Goal: Task Accomplishment & Management: Complete application form

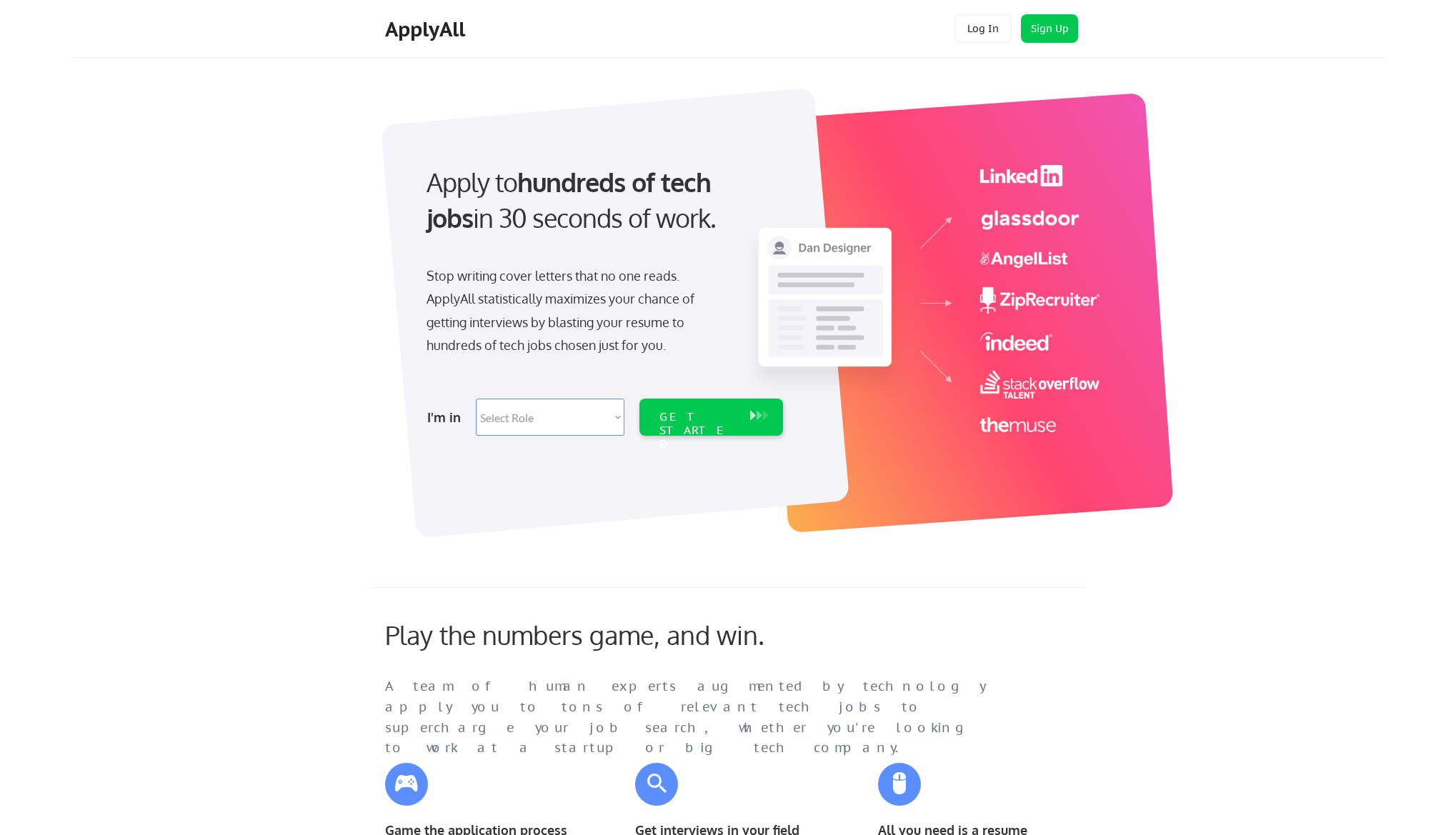
scroll to position [72, 0]
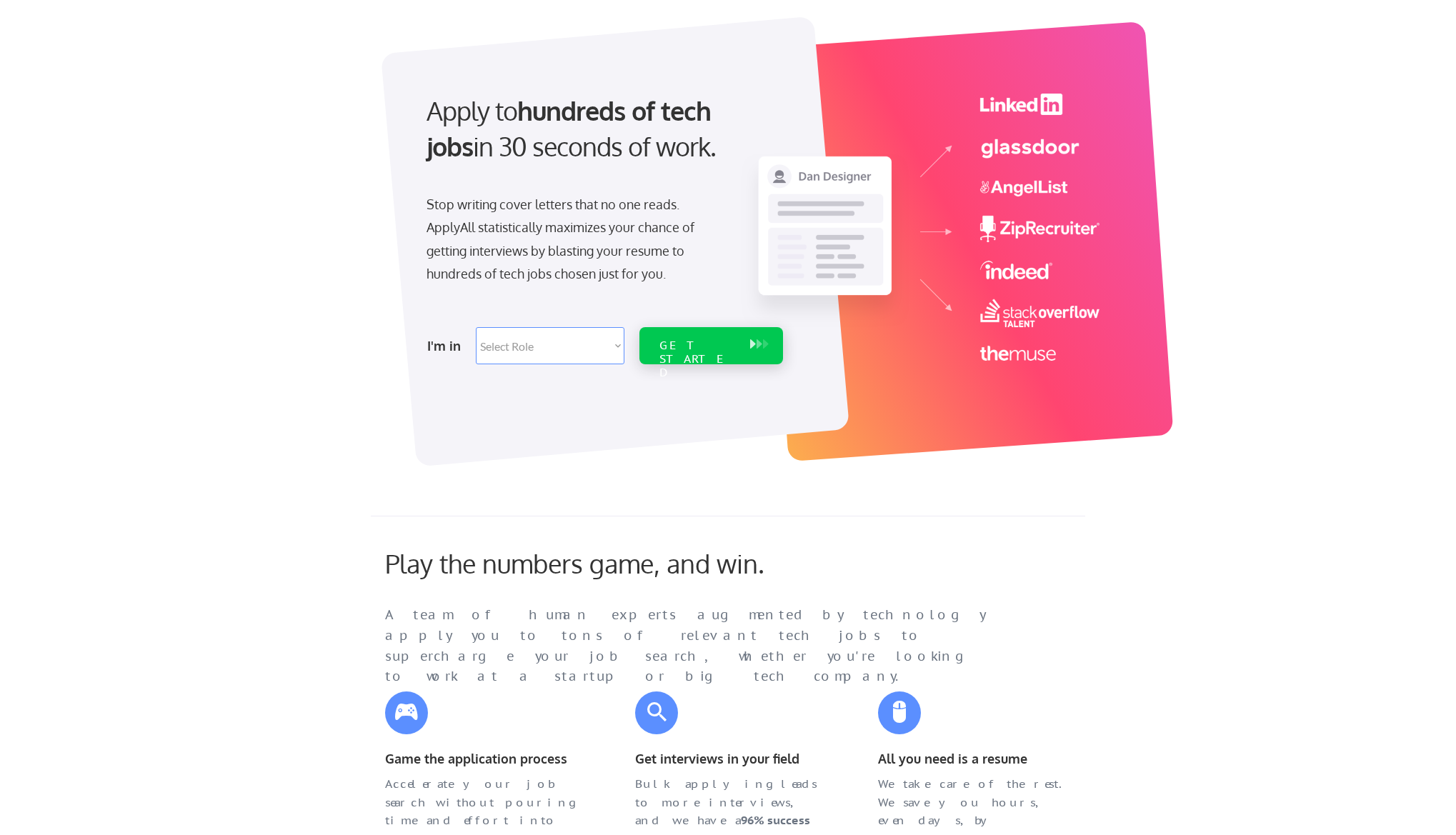
click at [734, 345] on div "GET STARTED" at bounding box center [698, 360] width 76 height 42
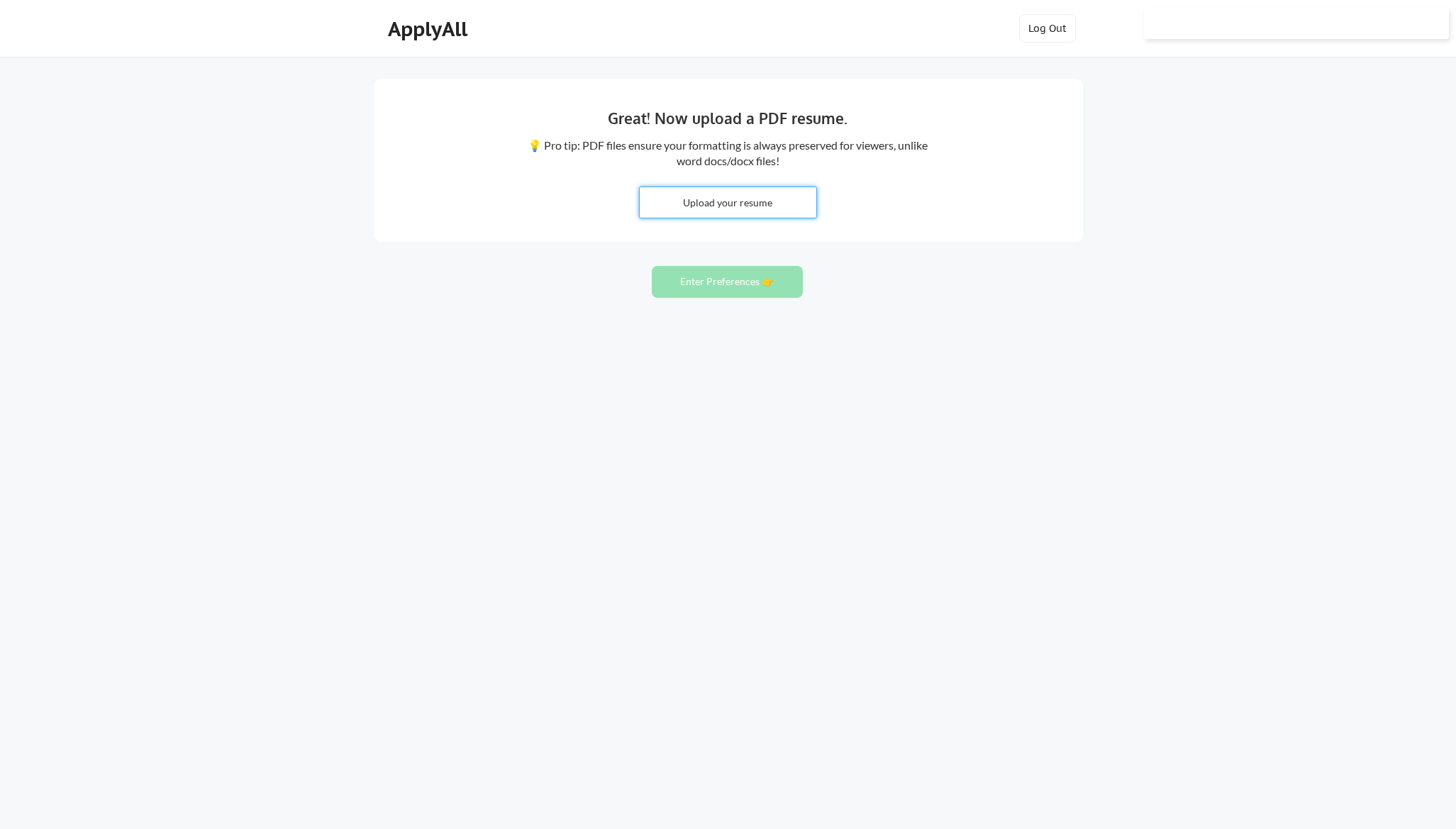
click at [723, 204] on input "file" at bounding box center [728, 203] width 177 height 31
type input "C:\fakepath\Kyle Rogers - SNE - 2025.docx"
click at [723, 294] on button "Enter Preferences 👉" at bounding box center [727, 281] width 151 height 32
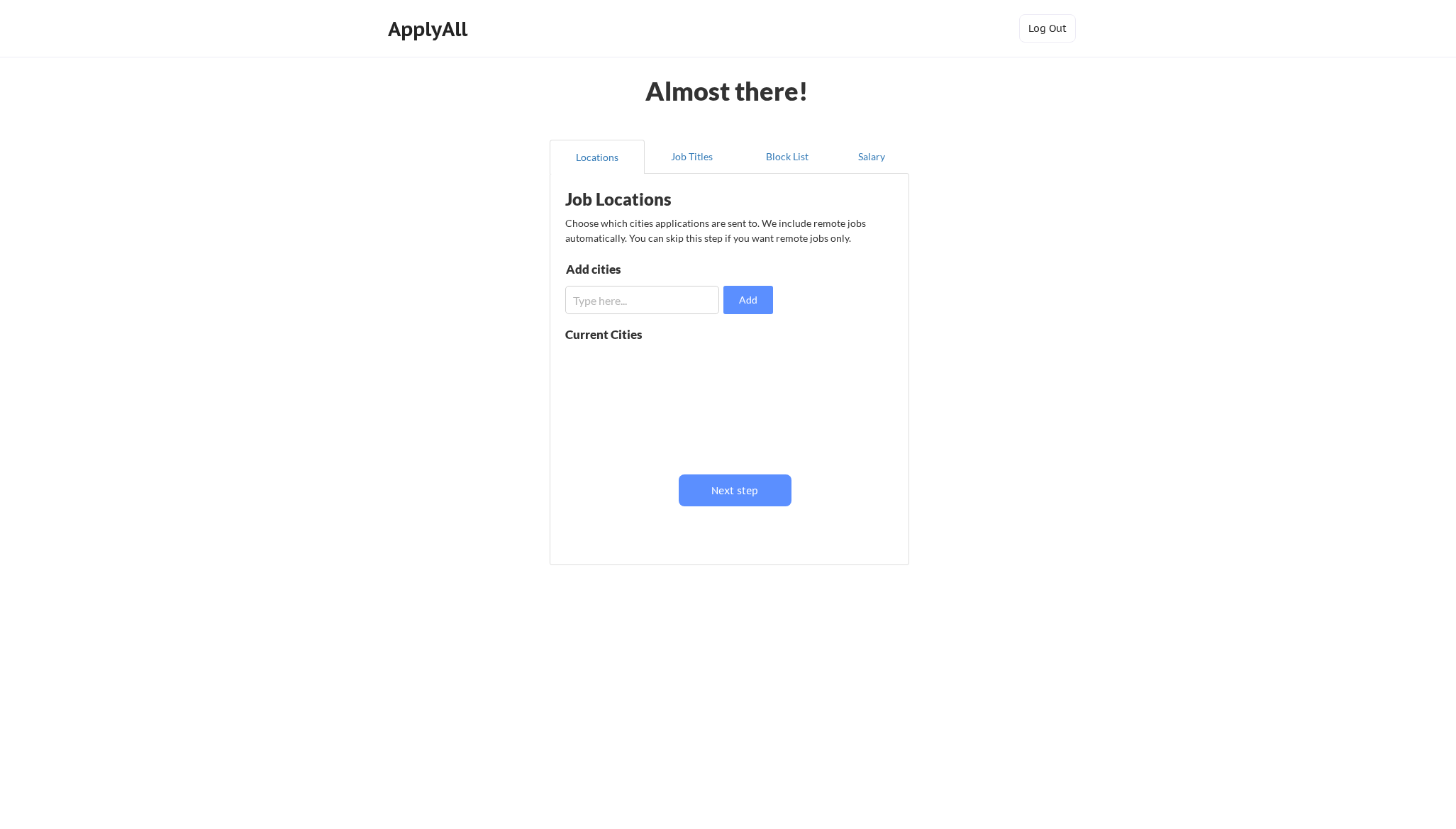
click at [639, 293] on input "input" at bounding box center [642, 299] width 154 height 28
click at [645, 299] on input "input" at bounding box center [642, 299] width 154 height 28
type input "[GEOGRAPHIC_DATA], [GEOGRAPHIC_DATA]"
click at [746, 306] on button "Add" at bounding box center [748, 299] width 50 height 28
click at [662, 297] on input "input" at bounding box center [642, 299] width 154 height 28
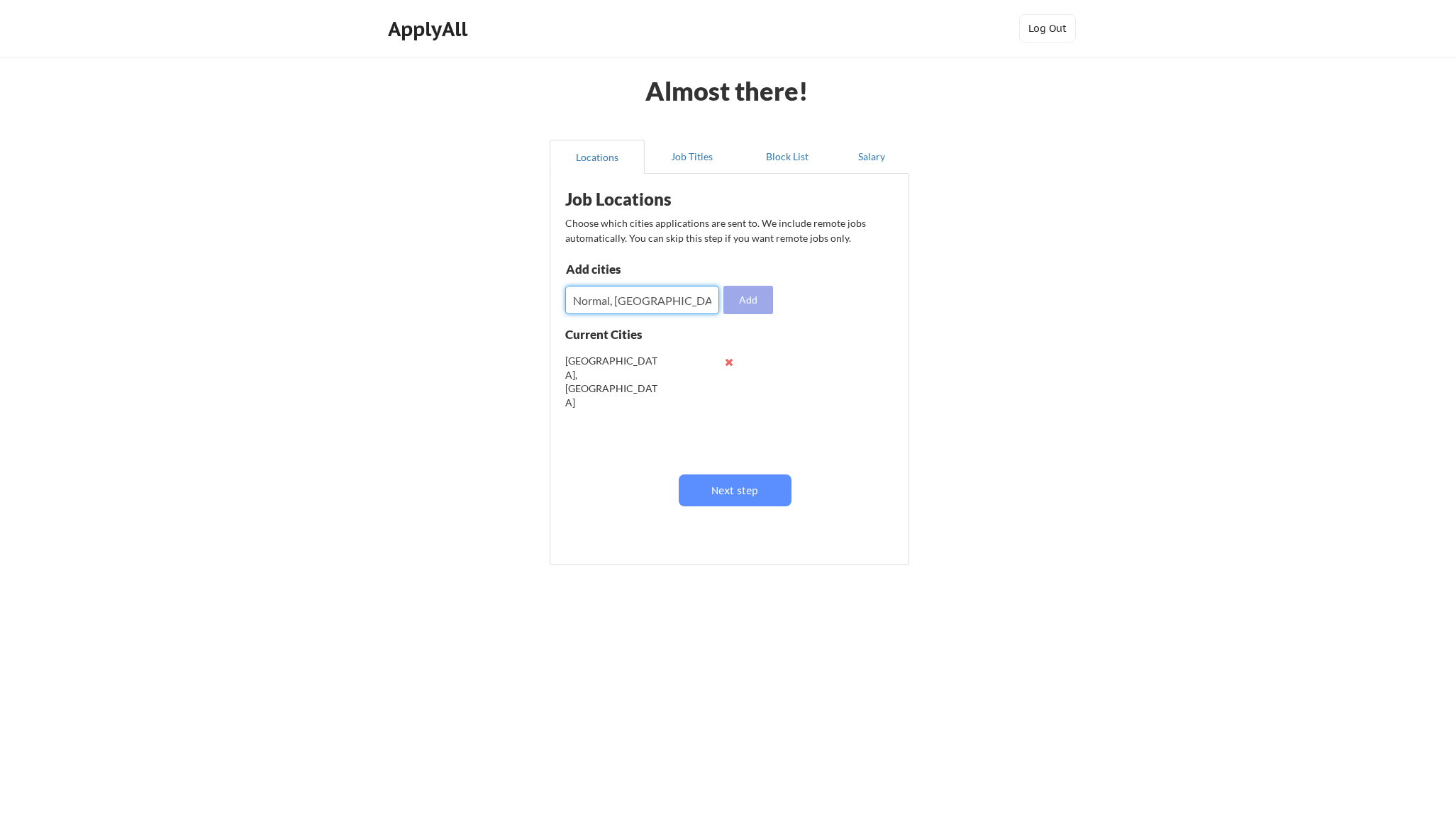
type input "Normal, [GEOGRAPHIC_DATA]"
click at [764, 300] on button "Add" at bounding box center [748, 299] width 50 height 28
click at [732, 486] on button "Next step" at bounding box center [735, 490] width 113 height 32
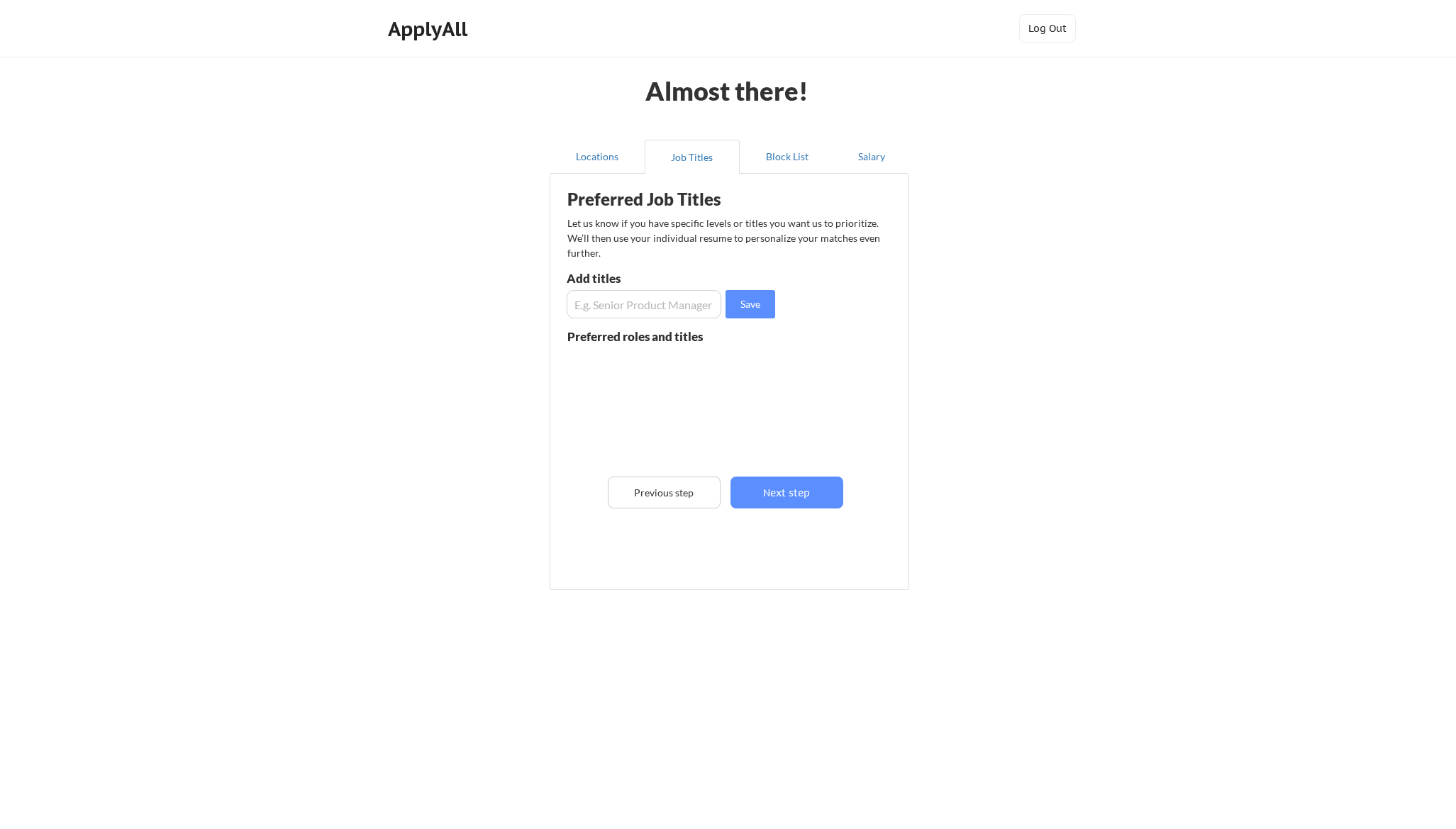
click at [633, 298] on input "input" at bounding box center [643, 304] width 154 height 28
type input "Senior Netwrok Engineer"
click at [749, 304] on button "Save" at bounding box center [750, 304] width 50 height 28
click at [677, 312] on input "input" at bounding box center [643, 304] width 154 height 28
type input "S"
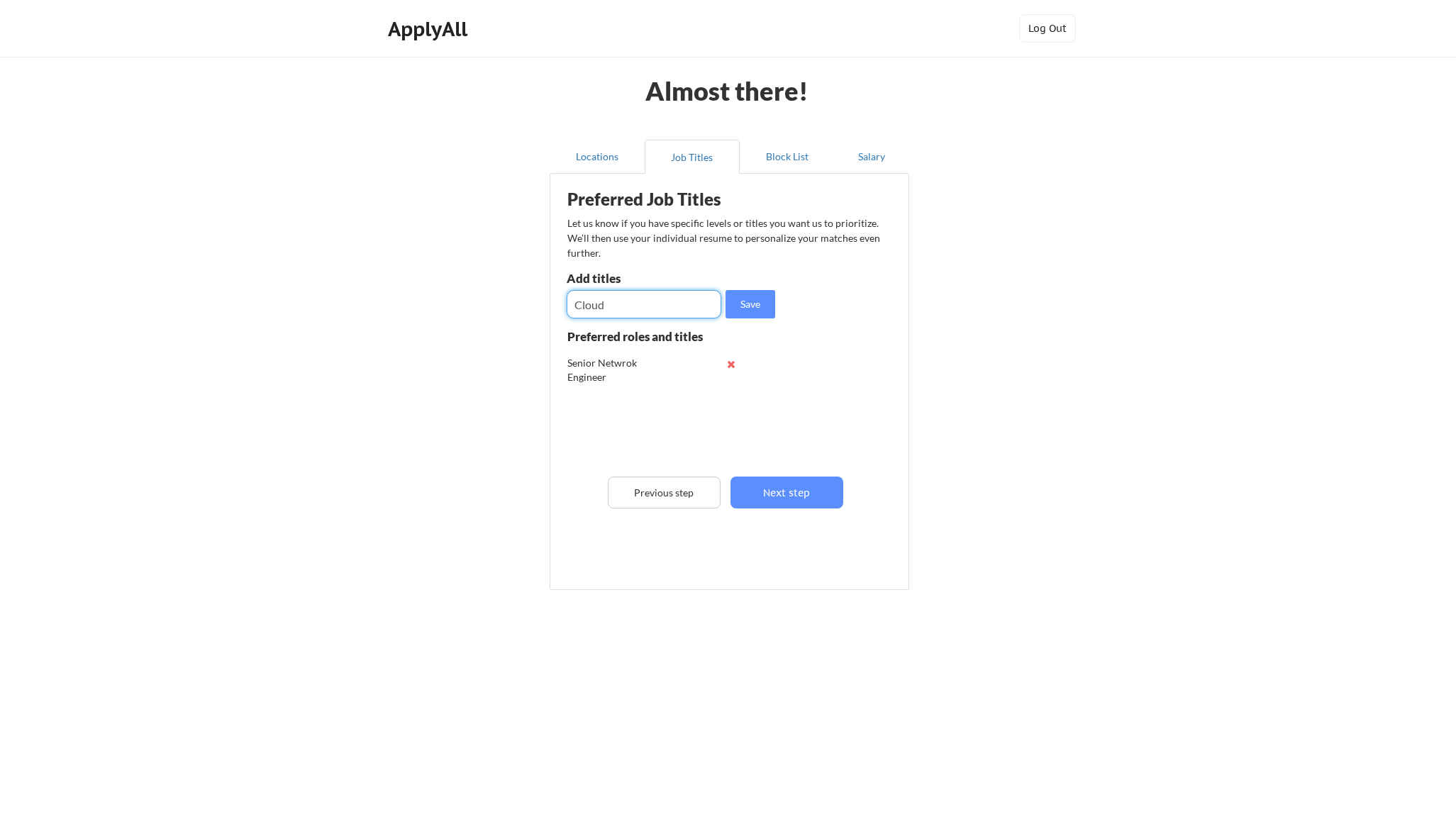
click at [673, 309] on input "input" at bounding box center [643, 304] width 154 height 28
click at [644, 308] on input "input" at bounding box center [643, 304] width 154 height 28
type input "Cloud Engineer"
click at [742, 303] on button "Save" at bounding box center [750, 304] width 50 height 28
click at [694, 312] on input "input" at bounding box center [643, 304] width 154 height 28
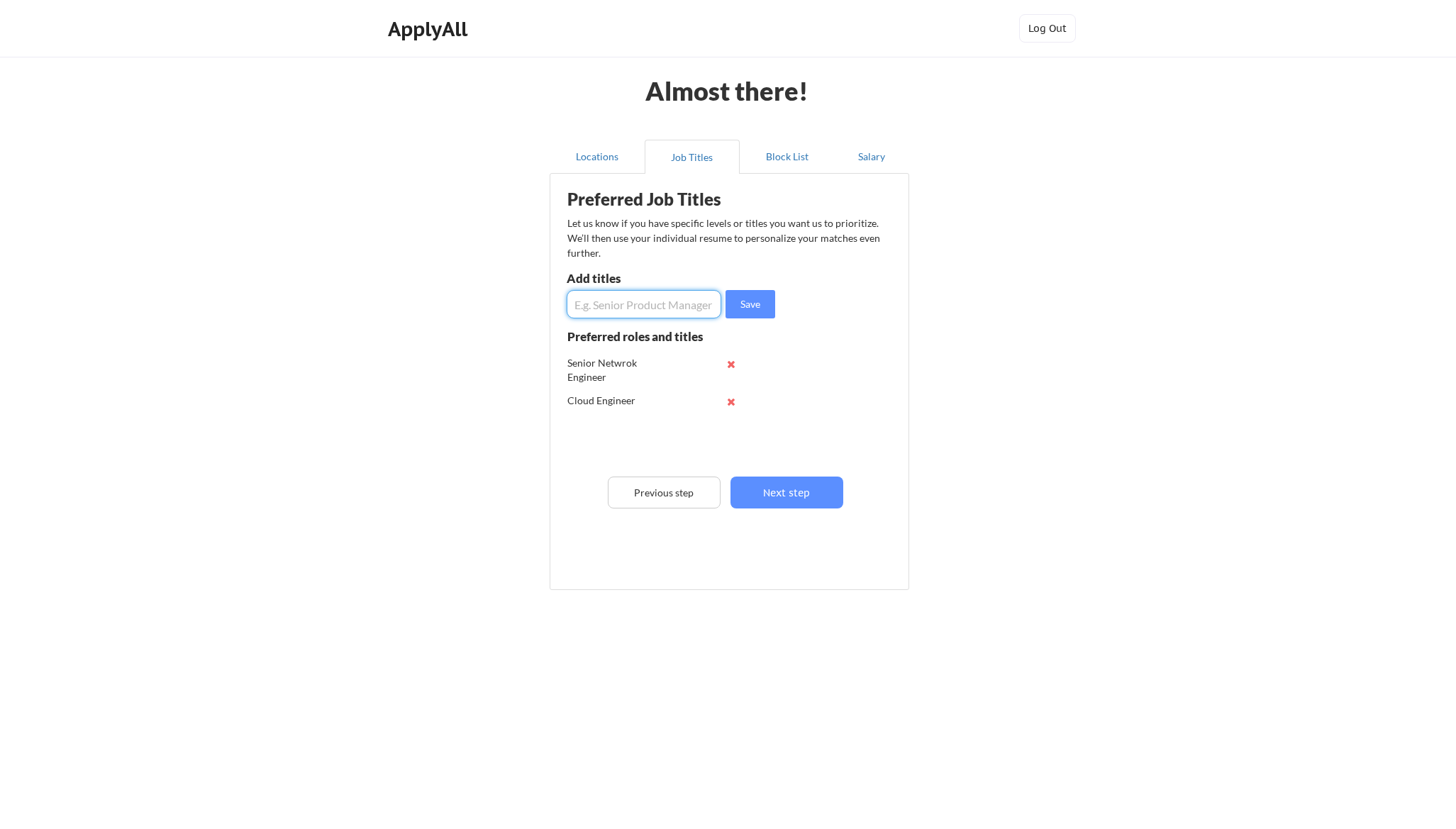
click at [812, 496] on button "Next step" at bounding box center [787, 492] width 113 height 32
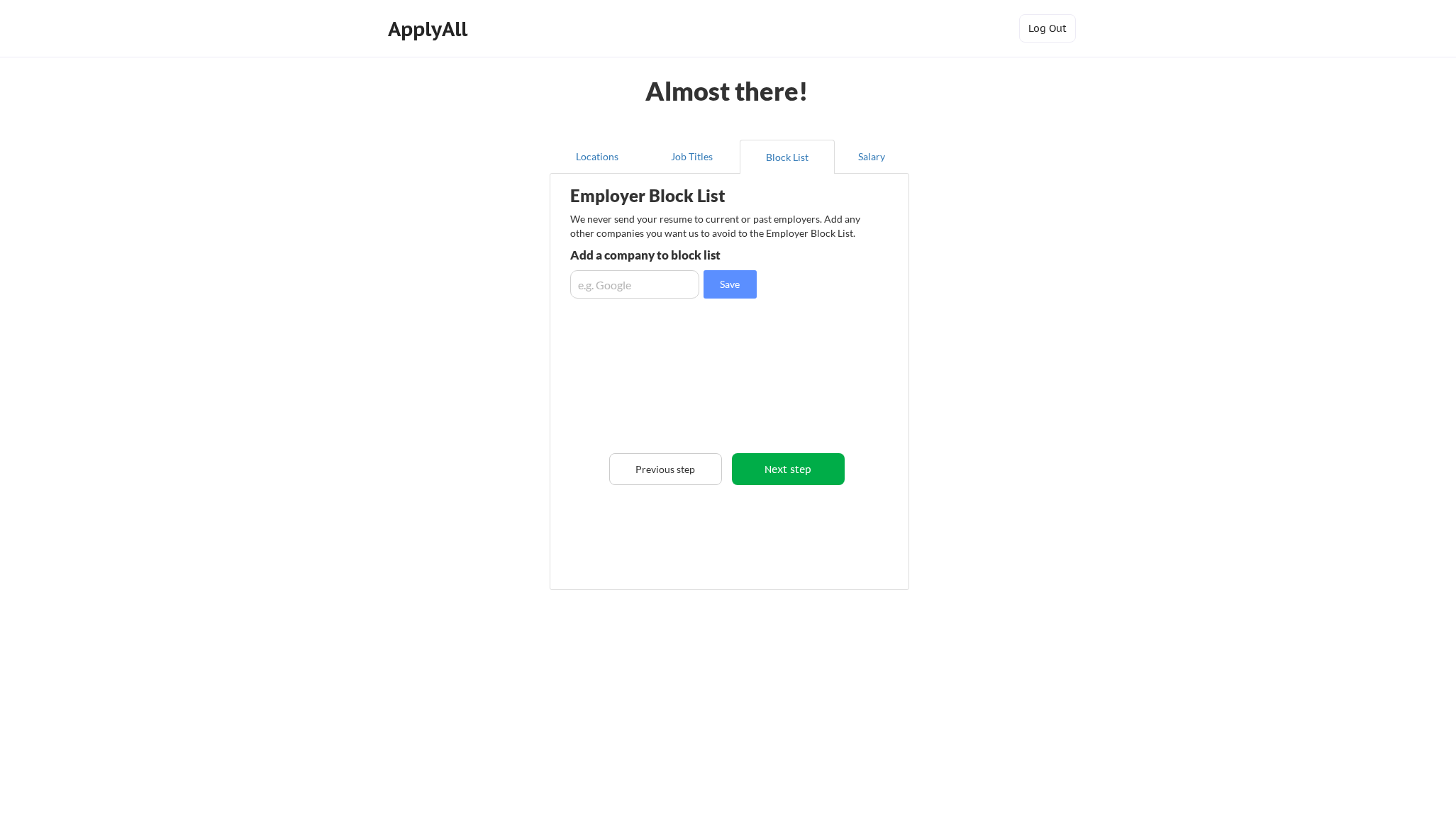
click at [816, 463] on button "Next step" at bounding box center [788, 468] width 113 height 32
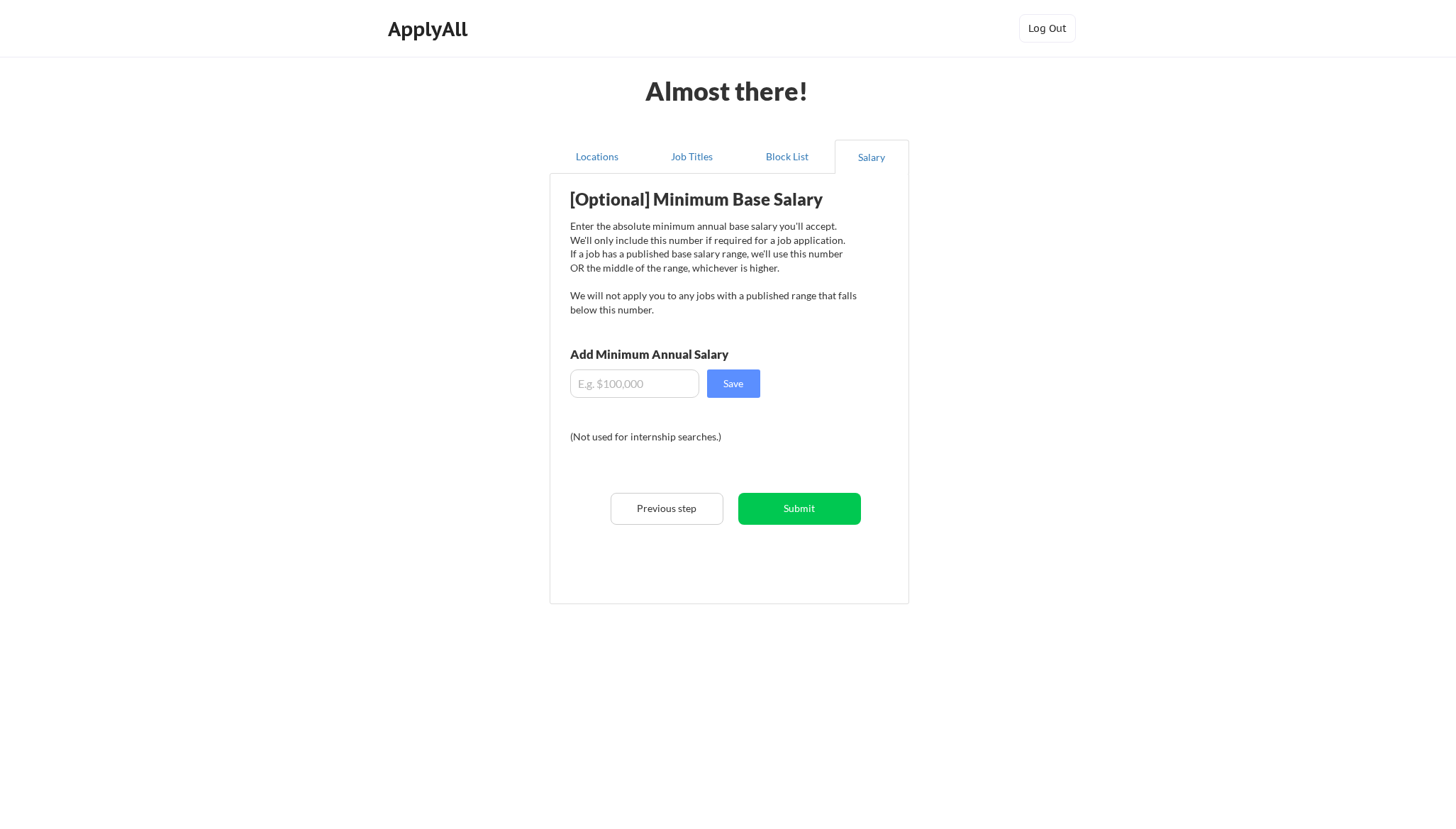
click at [604, 386] on input "input" at bounding box center [634, 383] width 129 height 28
type input "$135,000"
click at [910, 380] on div "Locations Job Titles Block List Salary Employer Block List We never send your r…" at bounding box center [728, 373] width 376 height 490
click at [733, 385] on button "Save" at bounding box center [733, 383] width 53 height 28
click at [804, 499] on button "Submit" at bounding box center [800, 509] width 123 height 32
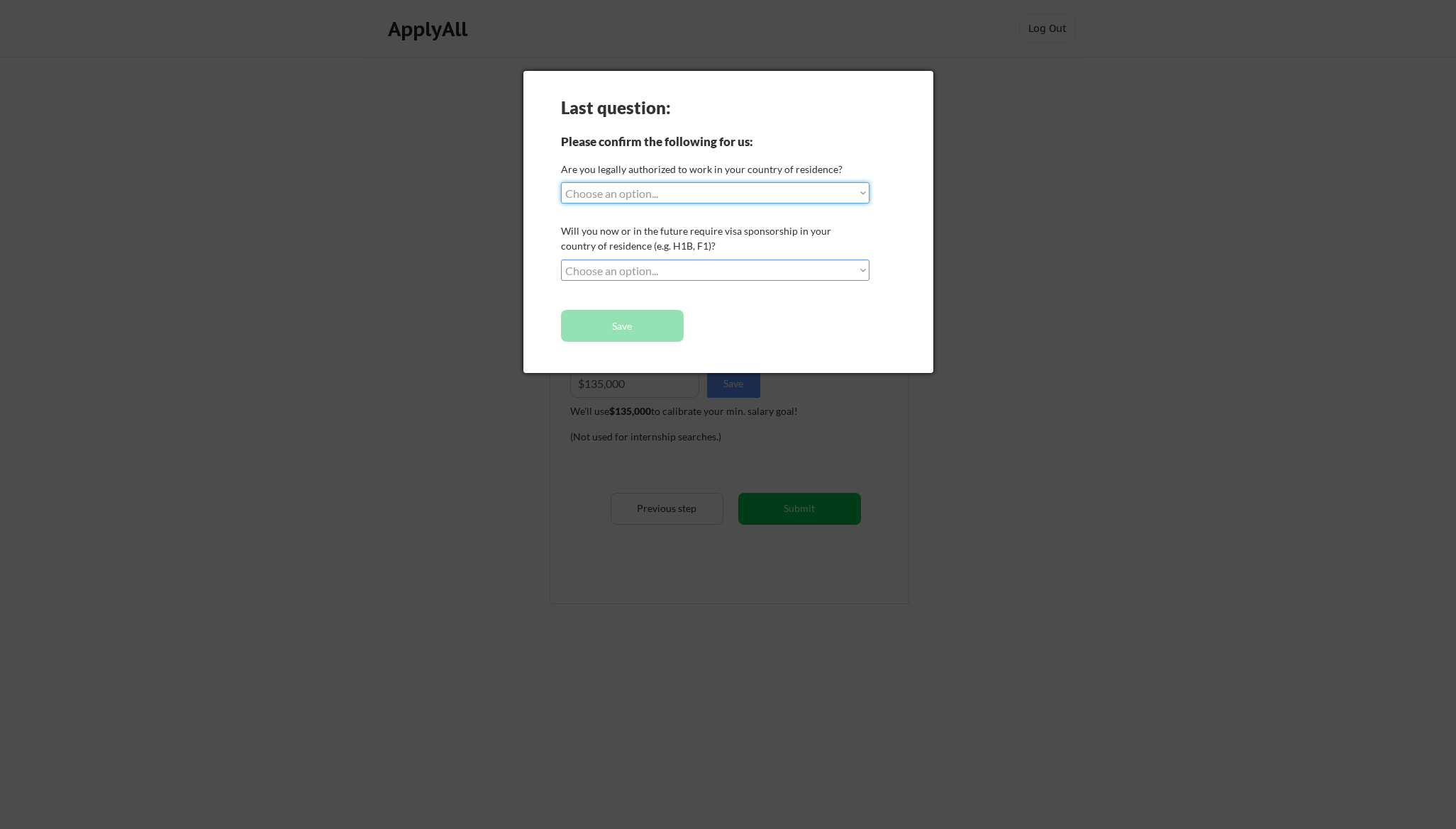
click at [631, 196] on select "Choose an option... Yes, I am a [DEMOGRAPHIC_DATA] Citizen Yes, I am a [DEMOGRA…" at bounding box center [715, 193] width 309 height 22
select select ""yes__i_am_a_[DEMOGRAPHIC_DATA]""
click at [561, 182] on select "Choose an option... Yes, I am a [DEMOGRAPHIC_DATA] Citizen Yes, I am a [DEMOGRA…" at bounding box center [715, 193] width 309 height 22
click at [657, 227] on div "Will you now or in the future require visa sponsorship in your country of resid…" at bounding box center [714, 238] width 305 height 30
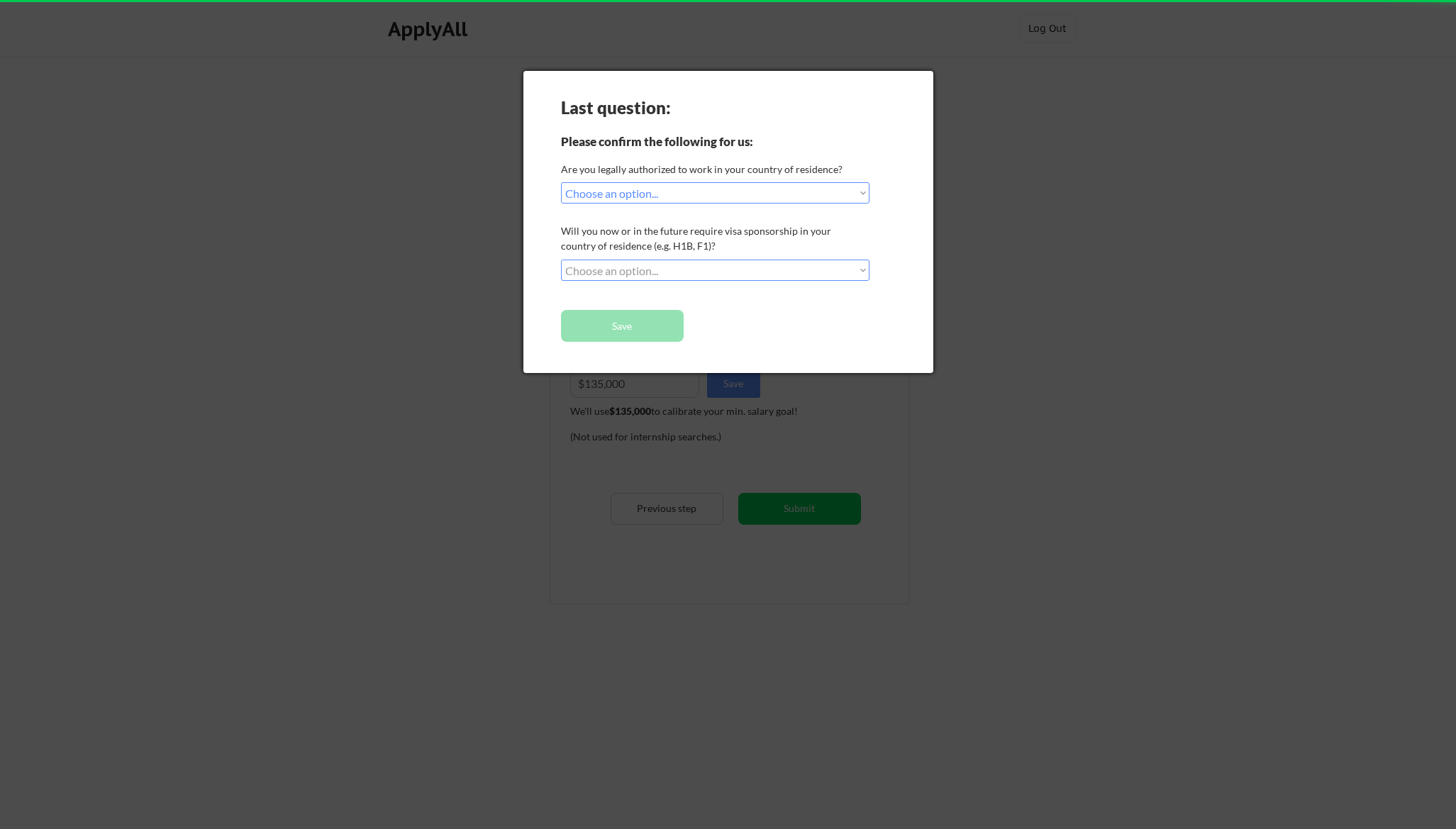
click at [649, 277] on select "Choose an option... No, I will not need sponsorship Yes, I will need sponsorship" at bounding box center [715, 271] width 309 height 22
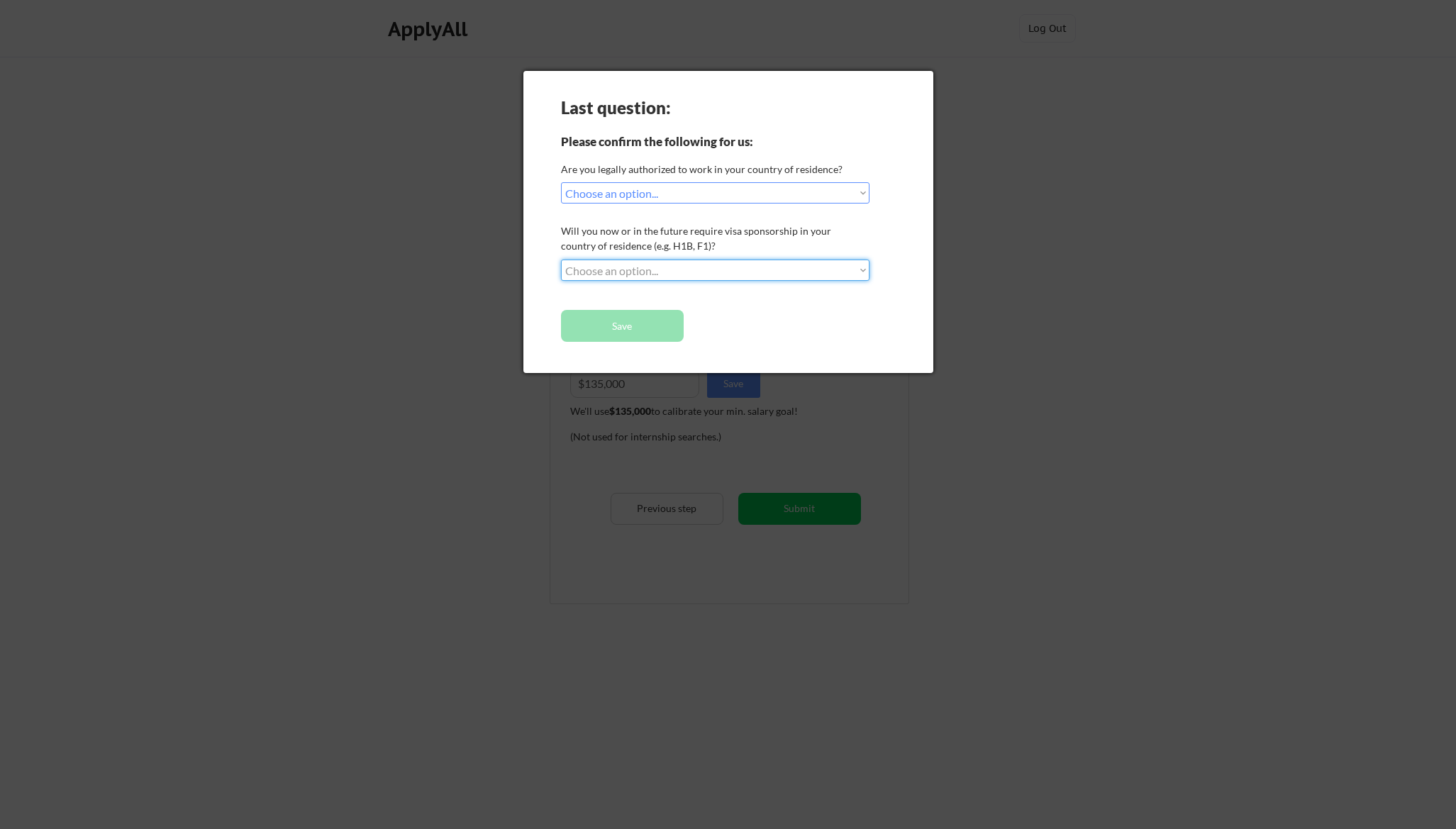
select select ""no__i_will_not_need_sponsorship""
click at [561, 260] on select "Choose an option... No, I will not need sponsorship Yes, I will need sponsorship" at bounding box center [715, 271] width 309 height 22
click at [626, 323] on button "Save" at bounding box center [622, 326] width 123 height 32
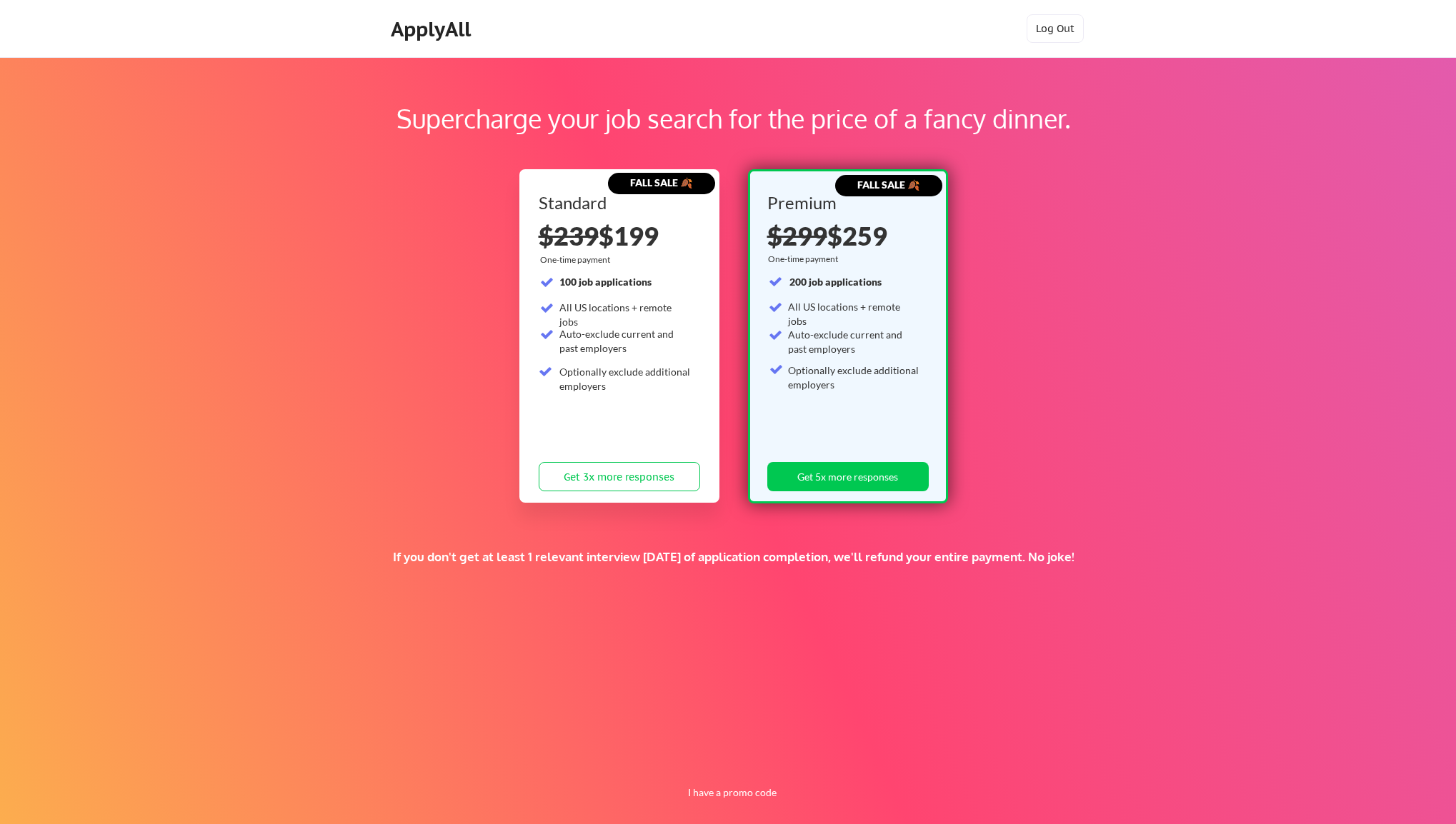
scroll to position [14, 0]
